Goal: Information Seeking & Learning: Learn about a topic

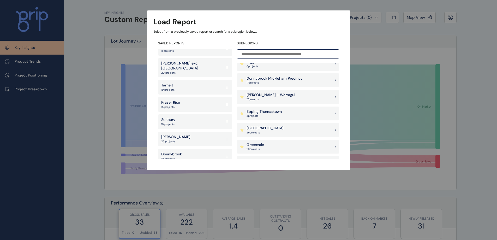
scroll to position [200, 0]
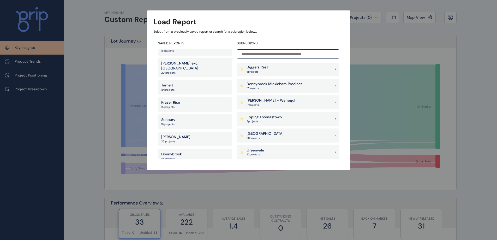
click at [305, 102] on div "[PERSON_NAME] - Warragul 17 project s" at bounding box center [288, 102] width 102 height 14
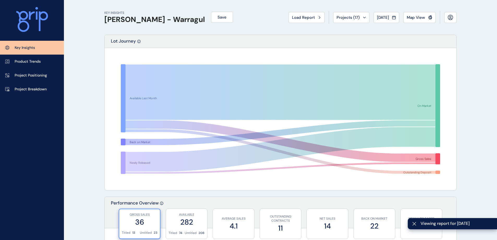
click at [42, 88] on p "Project Breakdown" at bounding box center [31, 89] width 32 height 5
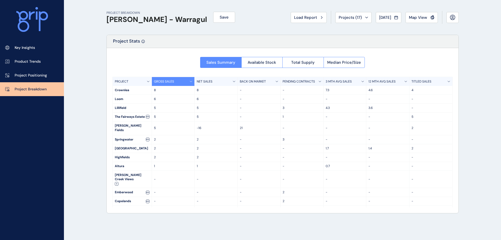
click at [39, 46] on link "Key Insights" at bounding box center [32, 48] width 64 height 14
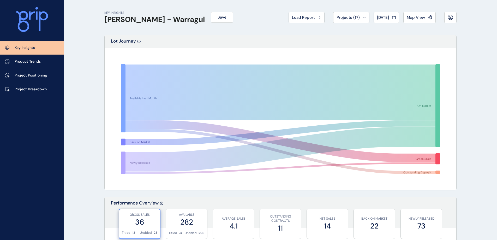
click at [292, 15] on span "Load Report" at bounding box center [303, 17] width 23 height 5
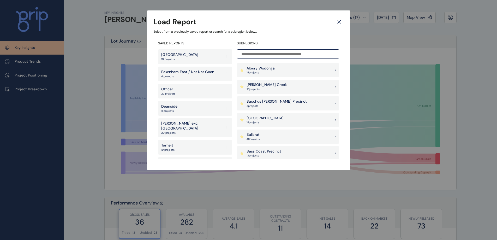
click at [337, 22] on icon at bounding box center [338, 21] width 9 height 9
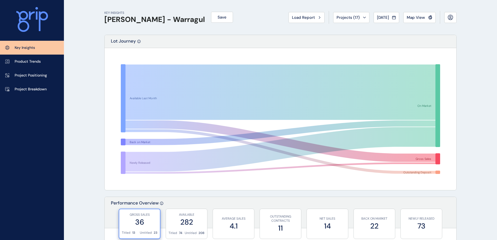
click at [248, 27] on div "KEY INSIGHTS [PERSON_NAME] - Warragul Save Load Report Projects ( 17 ) [DATE] 2…" at bounding box center [280, 17] width 352 height 35
click at [449, 17] on icon at bounding box center [450, 17] width 2 height 2
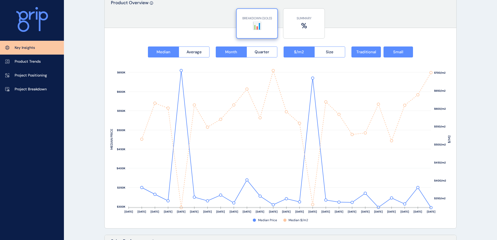
scroll to position [649, 0]
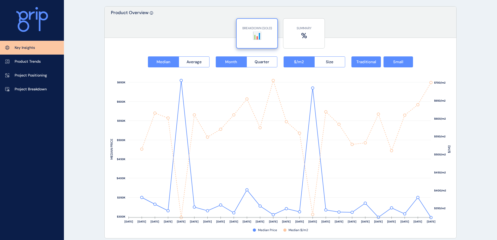
click at [258, 62] on span "Quarter" at bounding box center [261, 61] width 15 height 5
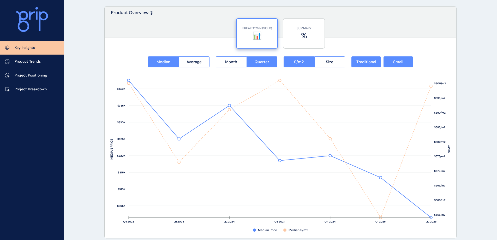
click at [235, 60] on span "Month" at bounding box center [231, 61] width 12 height 5
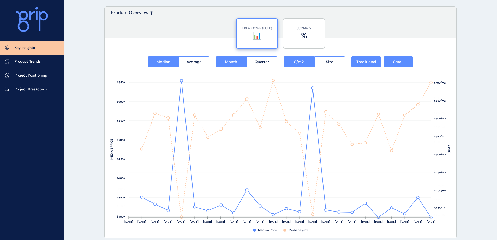
click at [42, 59] on link "Product Trends" at bounding box center [32, 61] width 64 height 14
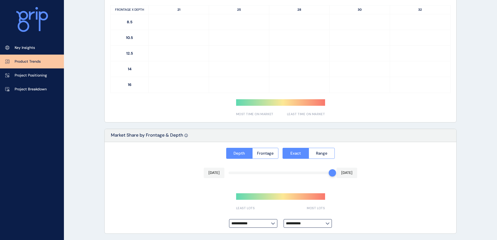
type input "*********"
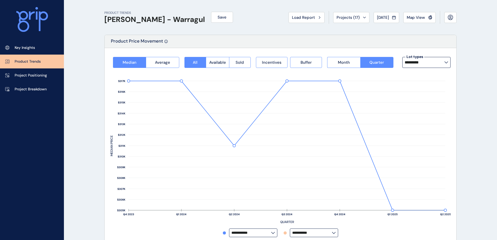
click at [353, 64] on button "Month" at bounding box center [343, 62] width 33 height 11
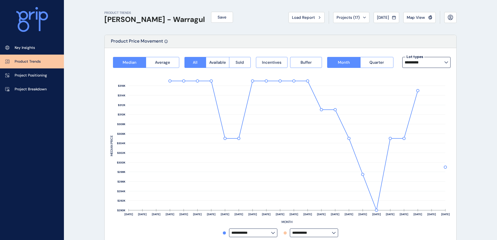
click at [170, 62] on span "Average" at bounding box center [162, 62] width 15 height 5
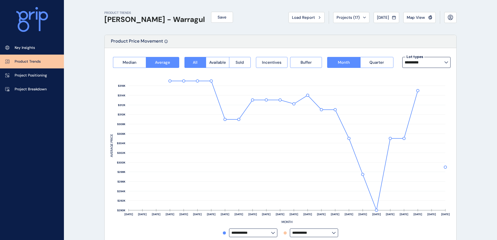
click at [134, 63] on span "Median" at bounding box center [130, 62] width 14 height 5
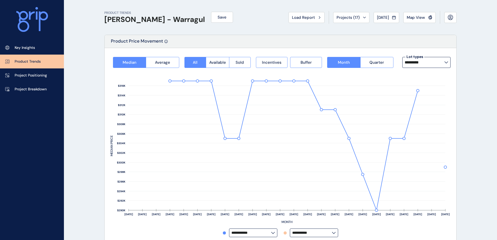
click at [243, 62] on span "Sold" at bounding box center [239, 62] width 8 height 5
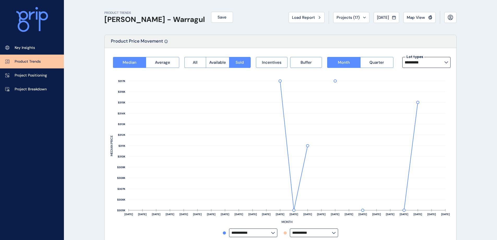
click at [200, 65] on button "All" at bounding box center [194, 62] width 21 height 11
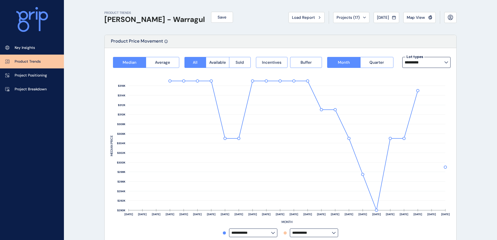
click at [265, 61] on span "Incentives" at bounding box center [272, 62] width 20 height 5
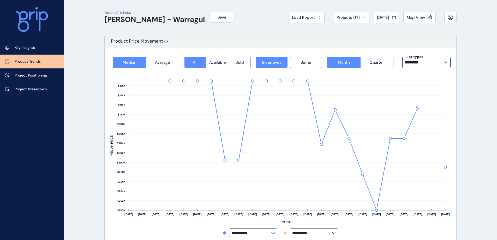
click at [265, 61] on span "Incentives" at bounding box center [272, 62] width 20 height 5
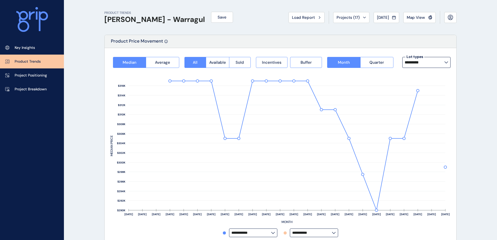
click at [300, 61] on span "Buffer" at bounding box center [305, 62] width 11 height 5
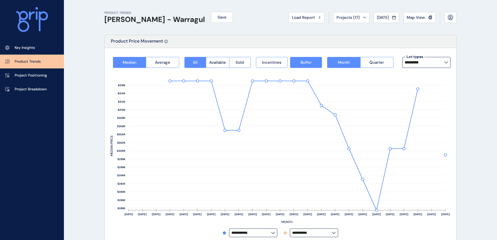
click at [282, 64] on button "Incentives" at bounding box center [272, 62] width 32 height 11
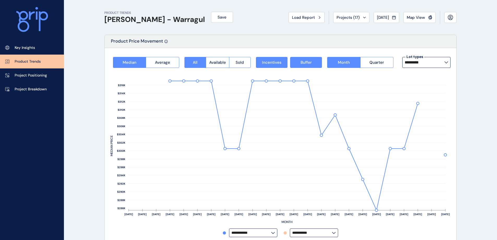
click at [381, 61] on span "Quarter" at bounding box center [376, 62] width 15 height 5
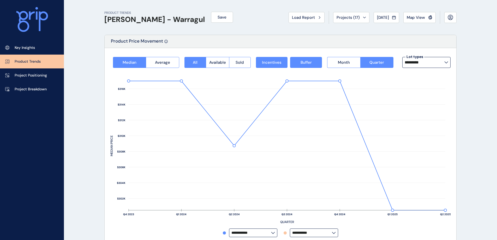
click at [426, 61] on input "*********" at bounding box center [424, 62] width 40 height 4
click at [387, 48] on div "**********" at bounding box center [280, 147] width 351 height 198
click at [349, 62] on span "Month" at bounding box center [344, 62] width 12 height 5
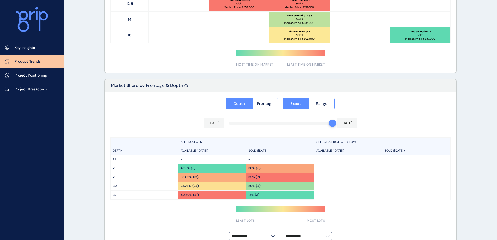
scroll to position [370, 0]
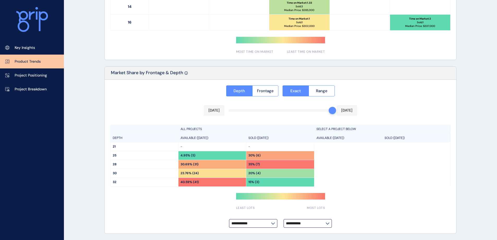
click at [22, 71] on link "Project Positioning" at bounding box center [32, 75] width 64 height 14
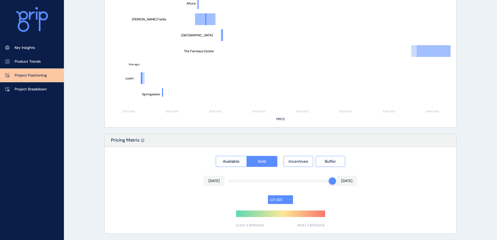
type input "********"
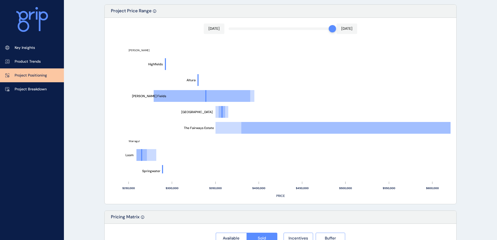
scroll to position [76, 0]
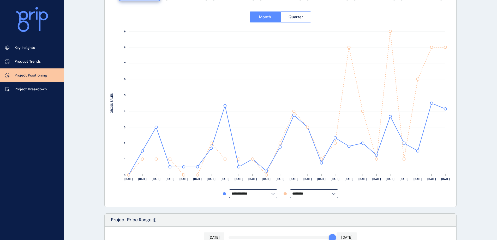
click at [48, 93] on link "Project Breakdown" at bounding box center [32, 89] width 64 height 14
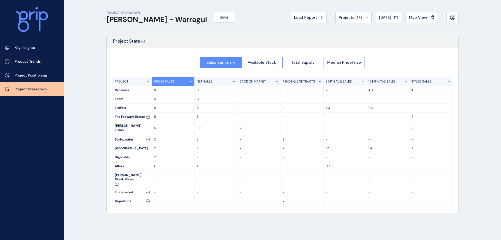
click at [255, 60] on span "Available Stock" at bounding box center [261, 62] width 28 height 5
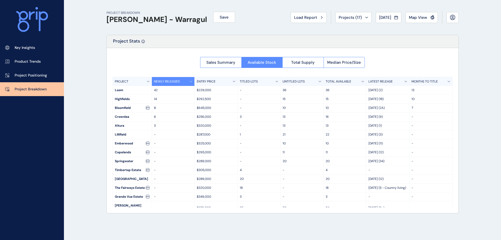
click at [300, 63] on span "Total Supply" at bounding box center [302, 62] width 23 height 5
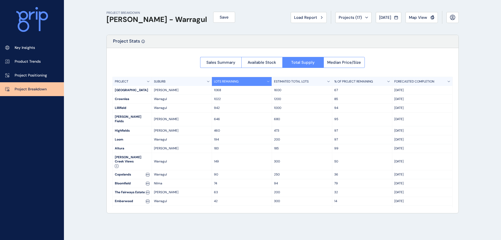
click at [352, 60] on span "Median Price/Size" at bounding box center [344, 62] width 34 height 5
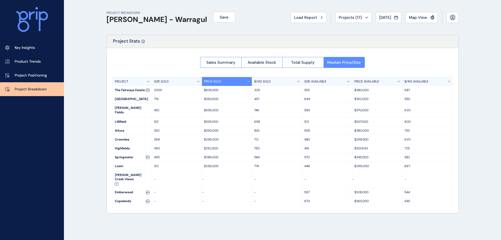
click at [224, 60] on span "Sales Summary" at bounding box center [220, 62] width 29 height 5
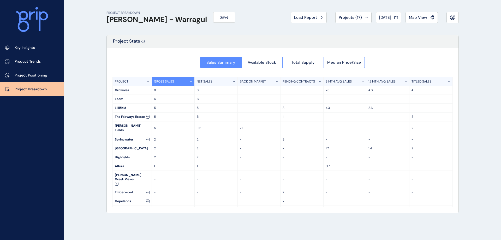
click at [166, 51] on div "Sales Summary Available Stock Total Supply Median Price/Size PROJECT GROSS SALE…" at bounding box center [282, 130] width 351 height 165
click at [103, 40] on div "PROJECT BREAKDOWN [PERSON_NAME] - Warragul Save Load Report Projects ( 17 ) [DA…" at bounding box center [282, 120] width 365 height 240
click at [99, 78] on div "PROJECT BREAKDOWN [PERSON_NAME] - Warragul Save Load Report Projects ( 17 ) [DA…" at bounding box center [250, 120] width 501 height 240
click at [43, 51] on link "Key Insights" at bounding box center [32, 48] width 64 height 14
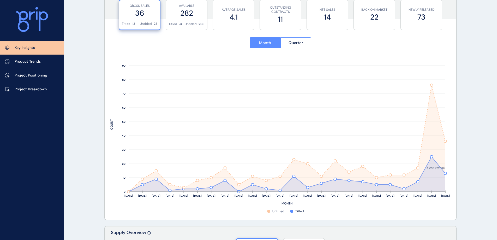
scroll to position [183, 0]
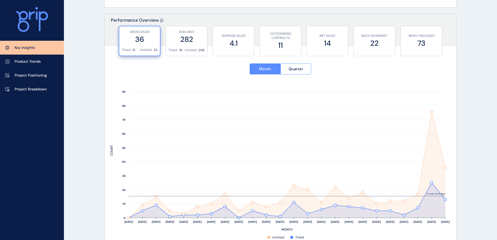
click at [18, 127] on div "Key Insights Product Trends Project Positioning Project Breakdown" at bounding box center [32, 120] width 64 height 240
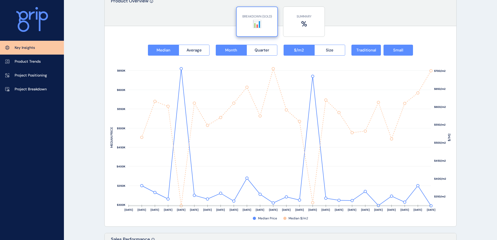
scroll to position [652, 0]
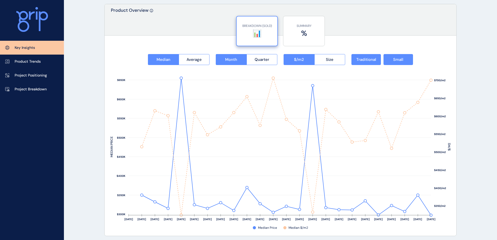
click at [271, 61] on button "Quarter" at bounding box center [261, 59] width 31 height 11
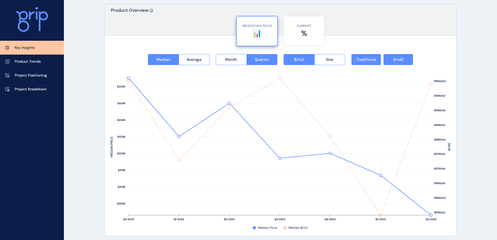
click at [332, 58] on span "Size" at bounding box center [330, 59] width 8 height 5
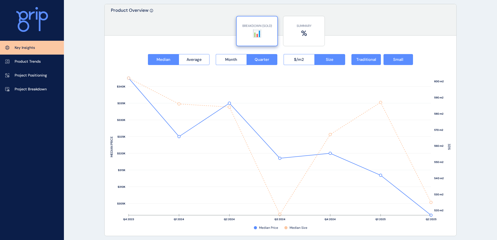
click at [308, 57] on button "$/m2" at bounding box center [298, 59] width 31 height 11
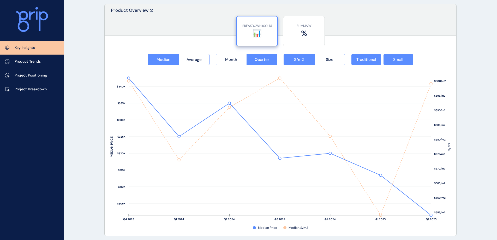
click at [412, 61] on button "Small" at bounding box center [397, 59] width 29 height 11
click at [370, 63] on button "Traditional" at bounding box center [365, 59] width 29 height 11
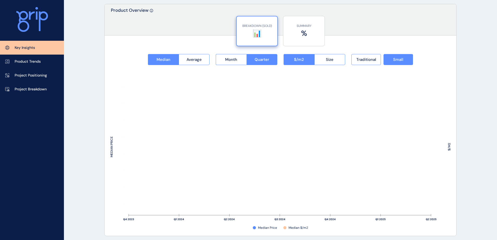
click at [370, 63] on button "Traditional" at bounding box center [365, 59] width 29 height 11
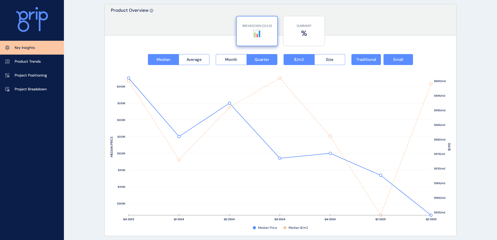
click at [392, 61] on button "Small" at bounding box center [397, 59] width 29 height 11
click at [373, 62] on span "Traditional" at bounding box center [366, 59] width 20 height 5
click at [396, 57] on span "Small" at bounding box center [398, 59] width 10 height 5
click at [191, 56] on button "Average" at bounding box center [194, 59] width 31 height 11
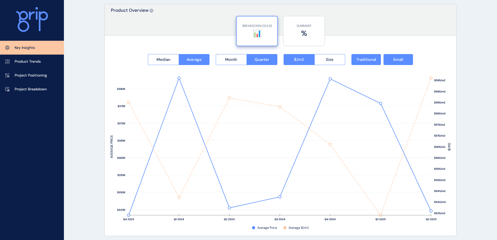
click at [163, 60] on span "Median" at bounding box center [163, 59] width 14 height 5
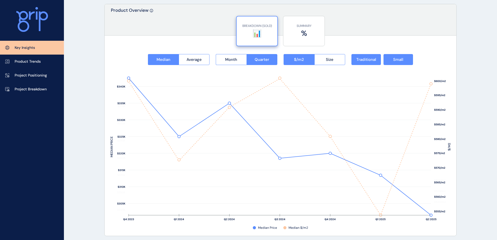
click at [293, 29] on label "%" at bounding box center [304, 33] width 36 height 10
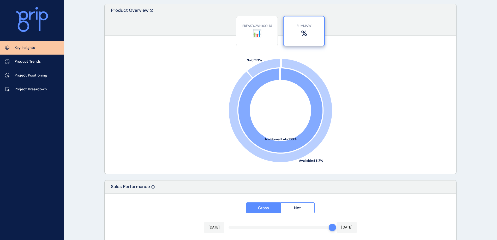
click at [269, 36] on label "📊" at bounding box center [257, 33] width 36 height 10
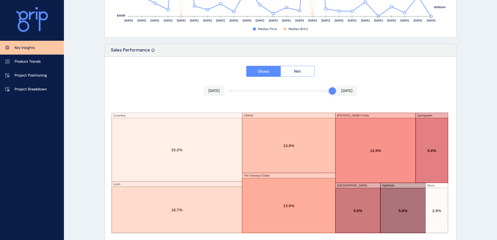
scroll to position [858, 0]
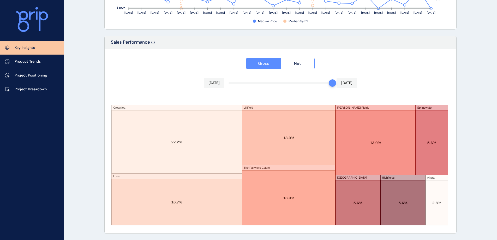
click at [26, 59] on p "Product Trends" at bounding box center [28, 61] width 26 height 5
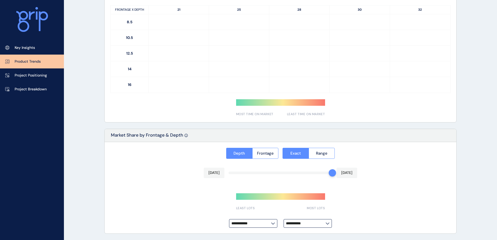
type input "*********"
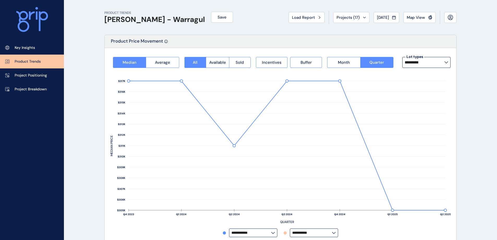
click at [285, 62] on button "Incentives" at bounding box center [272, 62] width 32 height 11
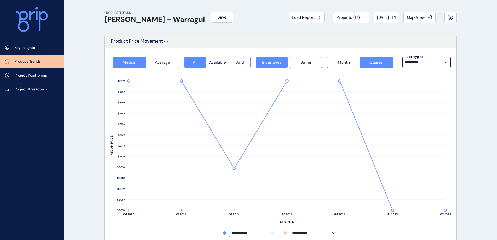
drag, startPoint x: 304, startPoint y: 62, endPoint x: 382, endPoint y: 60, distance: 77.7
click at [304, 62] on span "Buffer" at bounding box center [305, 62] width 11 height 5
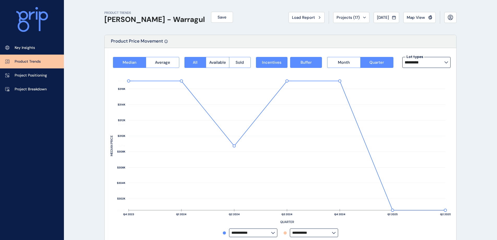
click at [421, 64] on input "*********" at bounding box center [424, 62] width 40 height 4
click at [426, 92] on div "16m x 32m 8 lots sold" at bounding box center [426, 89] width 48 height 13
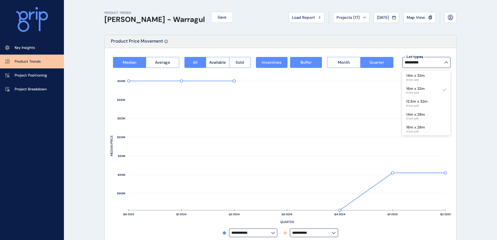
click at [422, 76] on p "14m x 32m" at bounding box center [415, 75] width 19 height 5
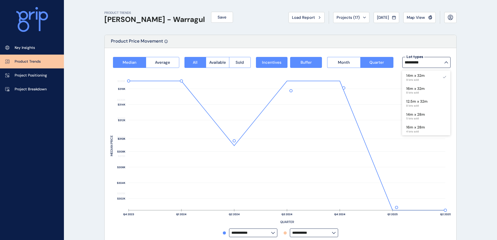
click at [422, 106] on span "8 lots sold" at bounding box center [416, 105] width 21 height 3
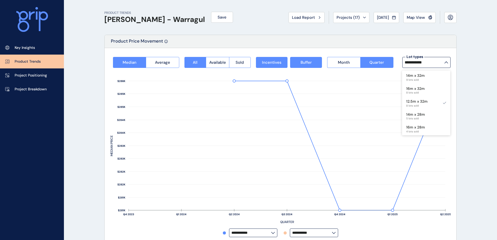
click at [428, 75] on div "14m x 32m 9 lots sold" at bounding box center [426, 76] width 48 height 13
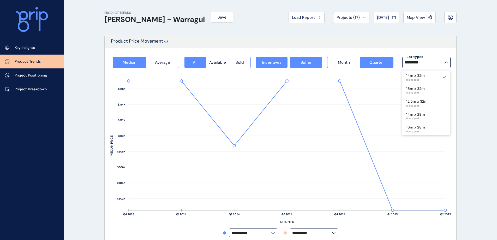
click at [431, 118] on div "14m x 28m 5 lots sold" at bounding box center [426, 115] width 48 height 13
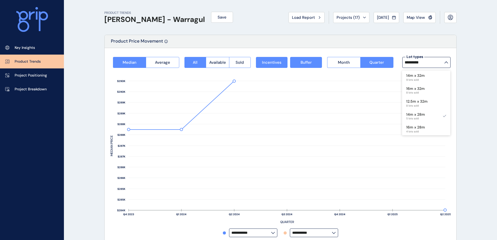
click at [428, 75] on div "14m x 32m 9 lots sold" at bounding box center [426, 76] width 48 height 13
type input "*********"
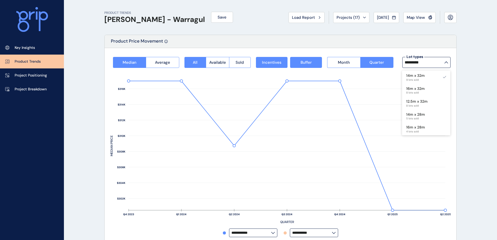
click at [245, 64] on button "Sold" at bounding box center [240, 62] width 22 height 11
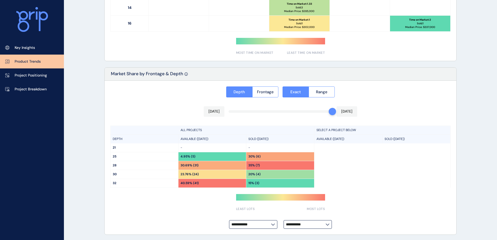
scroll to position [370, 0]
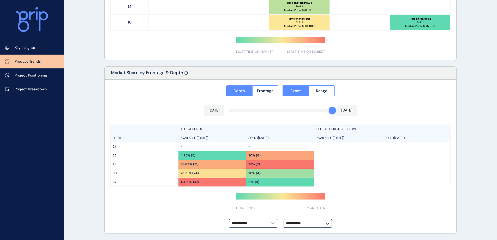
click at [46, 75] on p "Project Positioning" at bounding box center [31, 75] width 32 height 5
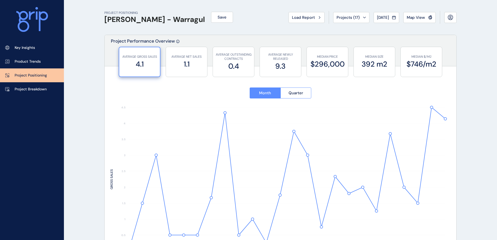
type input "********"
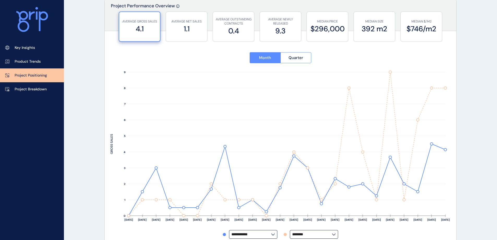
scroll to position [26, 0]
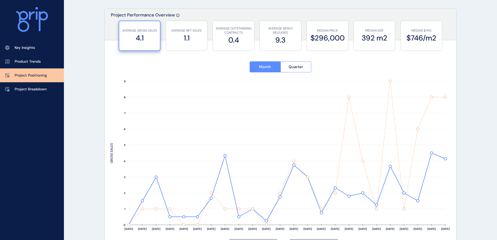
click at [344, 40] on label "$296,000" at bounding box center [327, 38] width 36 height 10
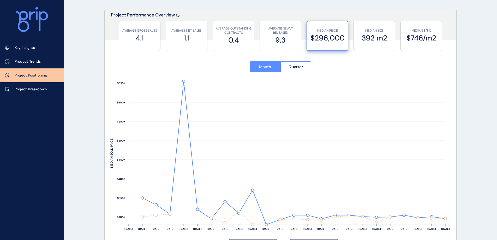
click at [304, 63] on button "Quarter" at bounding box center [295, 66] width 31 height 11
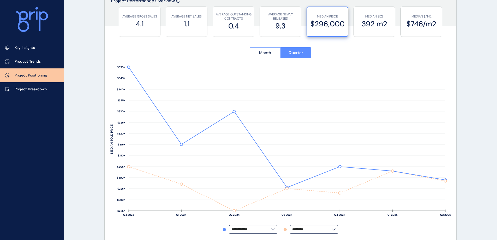
scroll to position [52, 0]
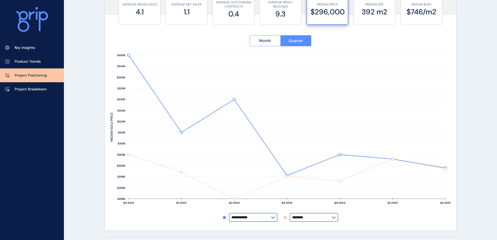
click at [336, 219] on label "********" at bounding box center [314, 217] width 48 height 9
click at [320, 155] on div "No projects" at bounding box center [313, 156] width 47 height 10
type input "**********"
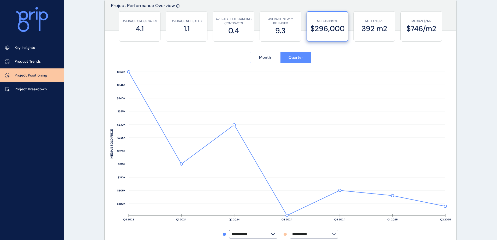
scroll to position [26, 0]
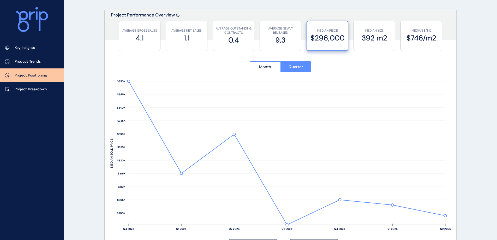
click at [31, 155] on div "Key Insights Product Trends Project Positioning Project Breakdown" at bounding box center [32, 120] width 64 height 240
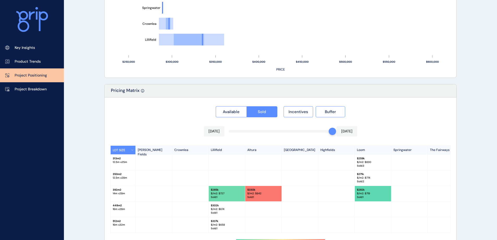
scroll to position [441, 0]
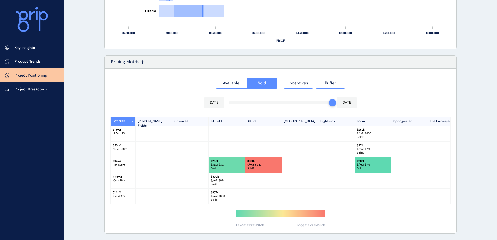
click at [297, 78] on button "Incentives" at bounding box center [297, 82] width 29 height 11
click at [322, 82] on button "Buffer" at bounding box center [329, 82] width 29 height 11
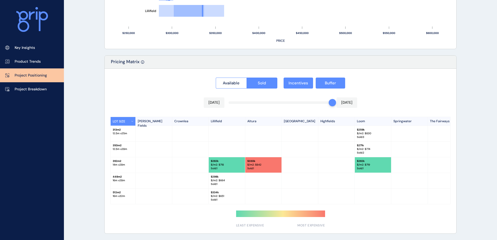
click at [305, 80] on span "Incentives" at bounding box center [298, 82] width 20 height 5
click at [341, 83] on button "Buffer" at bounding box center [329, 82] width 29 height 11
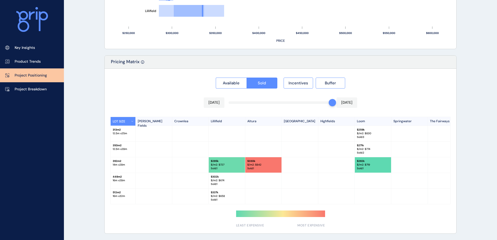
click at [307, 83] on span "Incentives" at bounding box center [298, 82] width 20 height 5
click at [335, 80] on span "Buffer" at bounding box center [330, 82] width 11 height 5
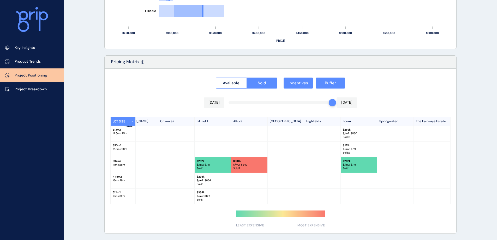
scroll to position [0, 0]
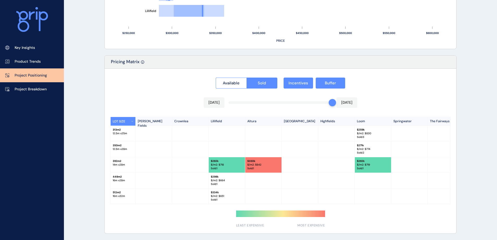
click at [26, 92] on p "Project Breakdown" at bounding box center [31, 89] width 32 height 5
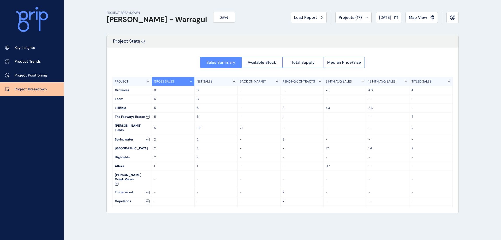
click at [3, 131] on div "Key Insights Product Trends Project Positioning Project Breakdown" at bounding box center [32, 120] width 64 height 240
click at [266, 62] on span "Available Stock" at bounding box center [261, 62] width 28 height 5
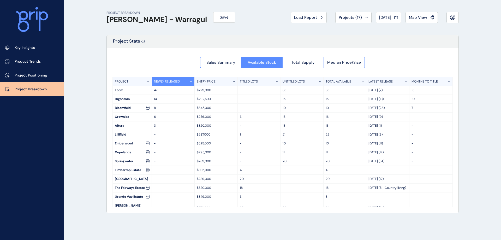
click at [307, 63] on span "Total Supply" at bounding box center [302, 62] width 23 height 5
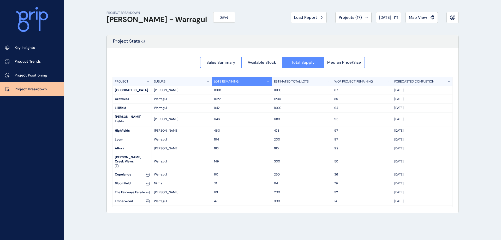
click at [358, 62] on span "Median Price/Size" at bounding box center [344, 62] width 34 height 5
